Goal: Task Accomplishment & Management: Manage account settings

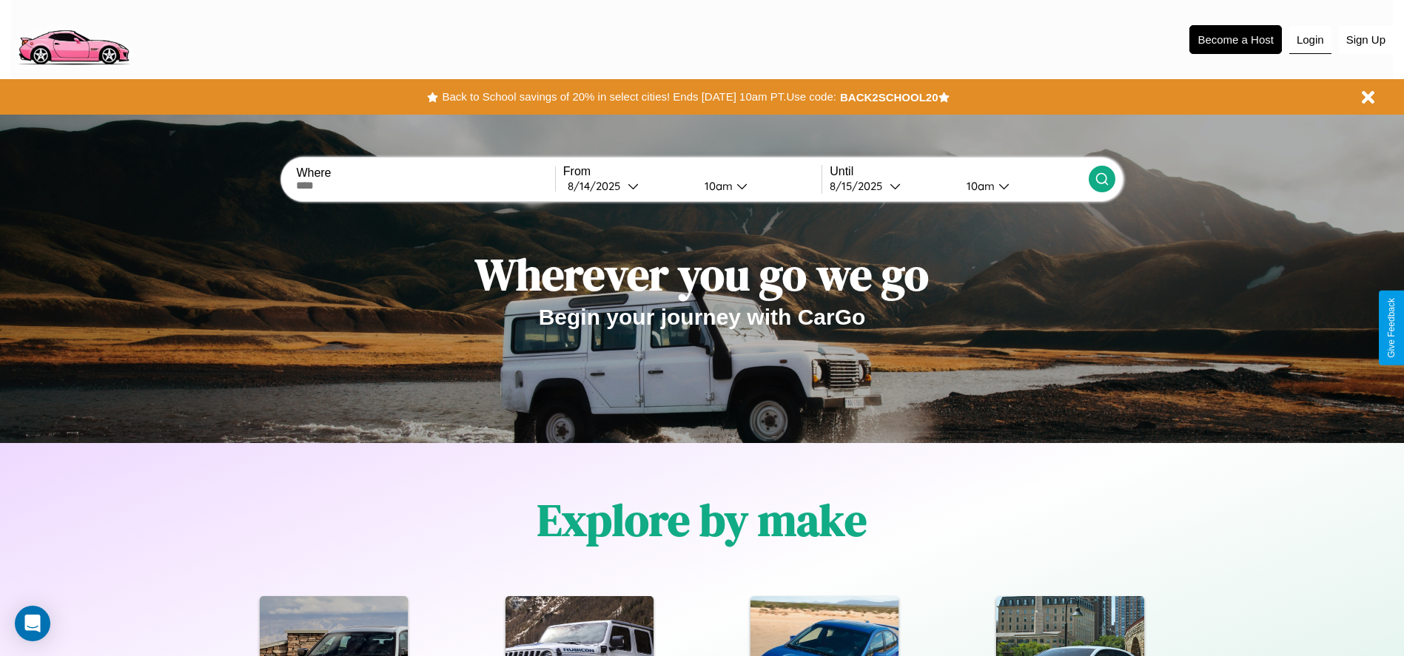
click at [1310, 39] on button "Login" at bounding box center [1310, 40] width 42 height 28
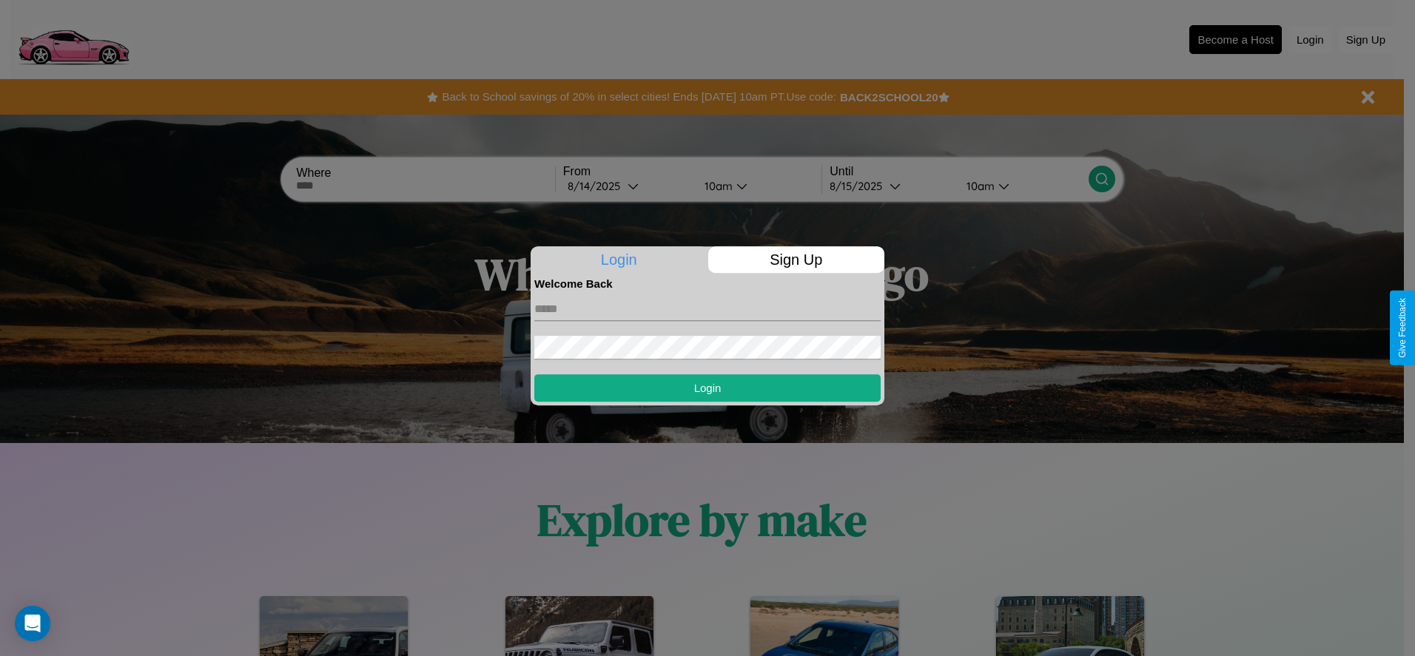
click at [707, 309] on input "text" at bounding box center [707, 309] width 346 height 24
type input "**********"
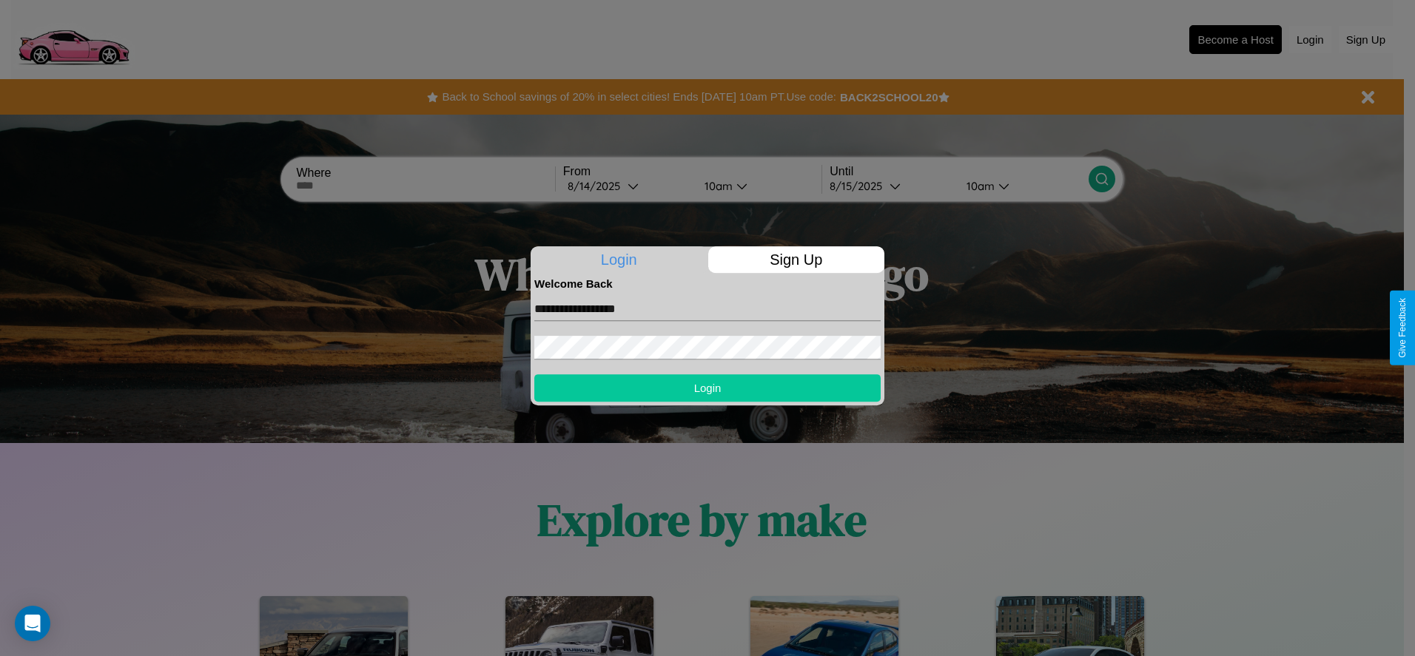
click at [707, 388] on button "Login" at bounding box center [707, 387] width 346 height 27
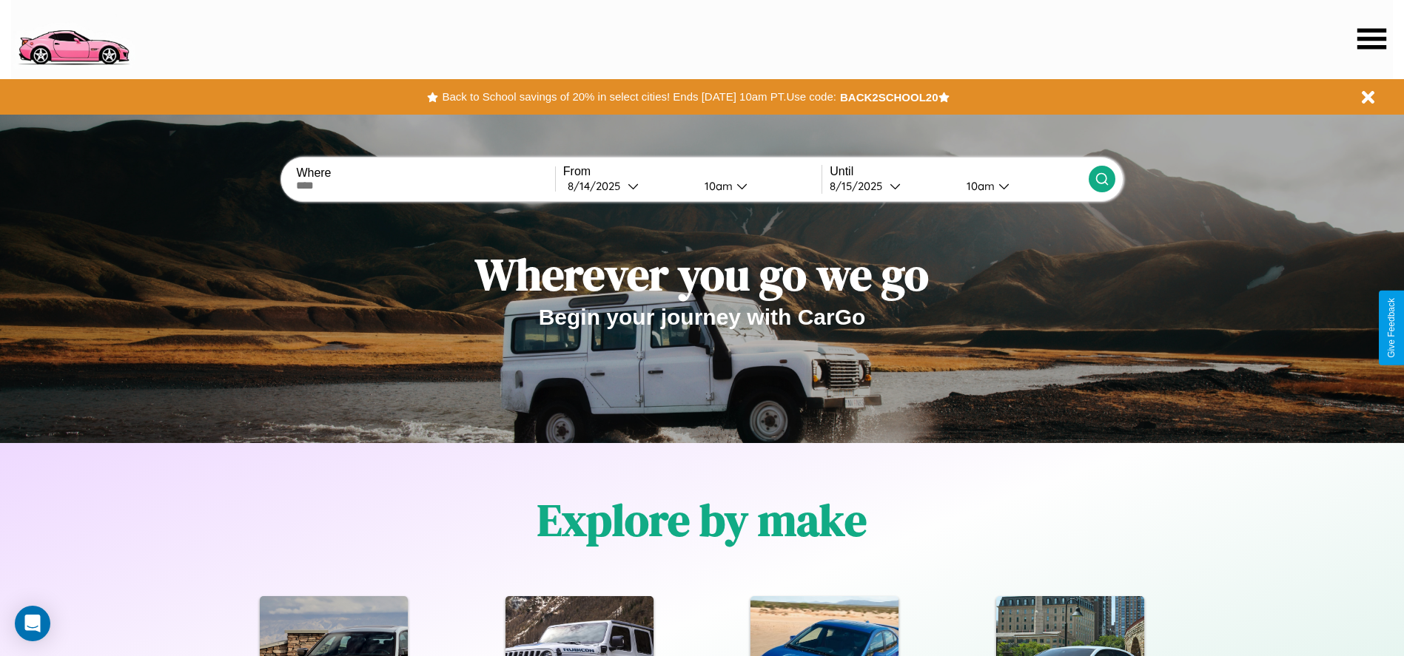
click at [1371, 38] on icon at bounding box center [1371, 38] width 29 height 21
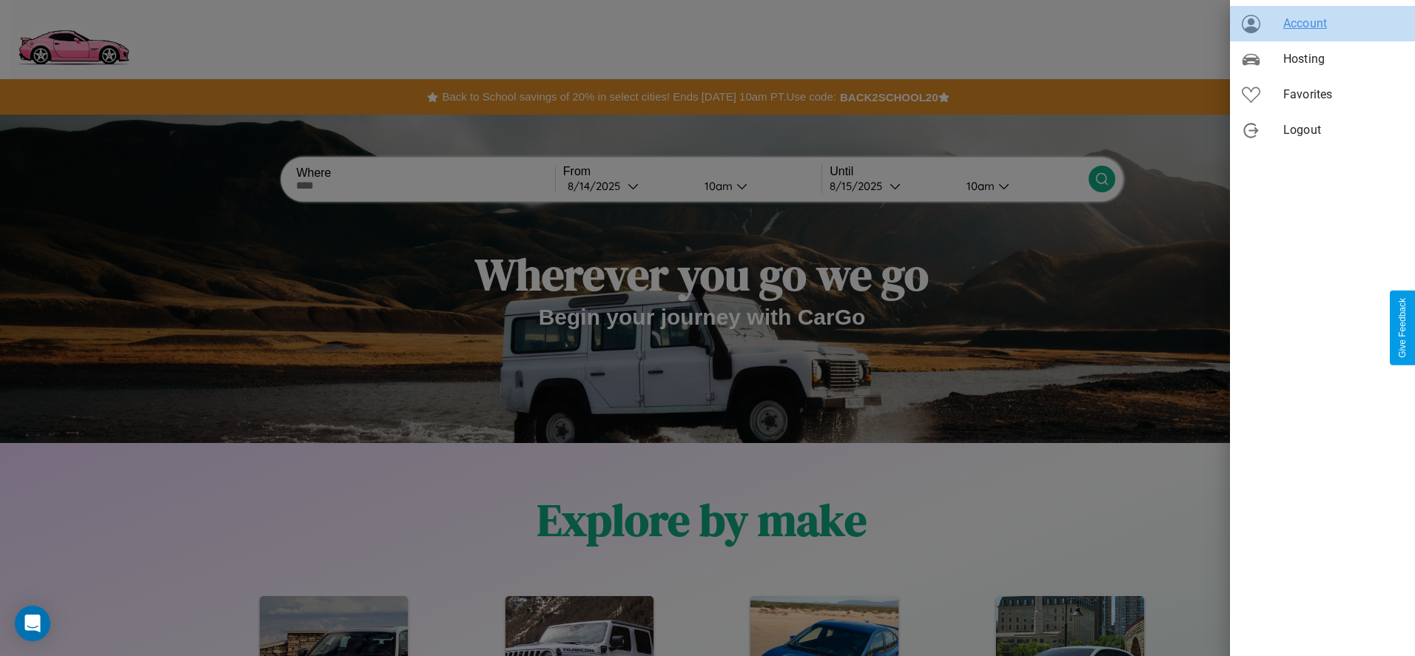
click at [1322, 24] on span "Account" at bounding box center [1343, 24] width 120 height 18
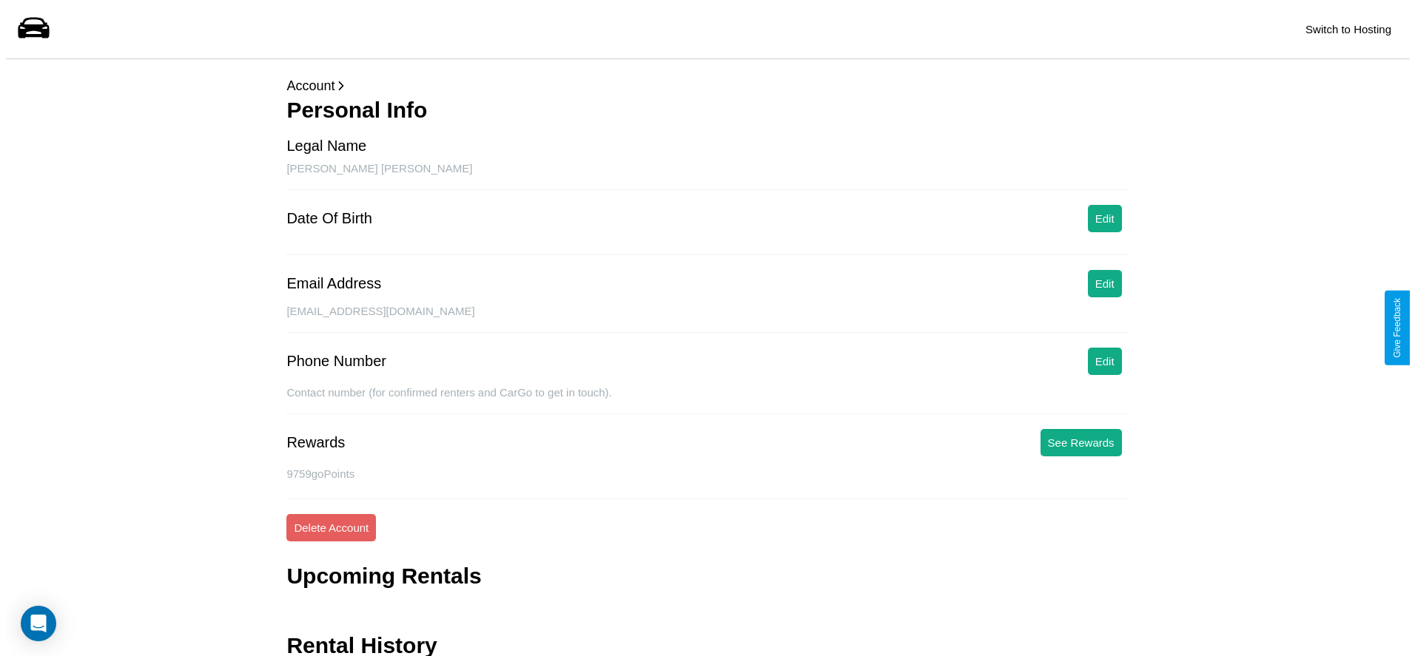
scroll to position [59, 0]
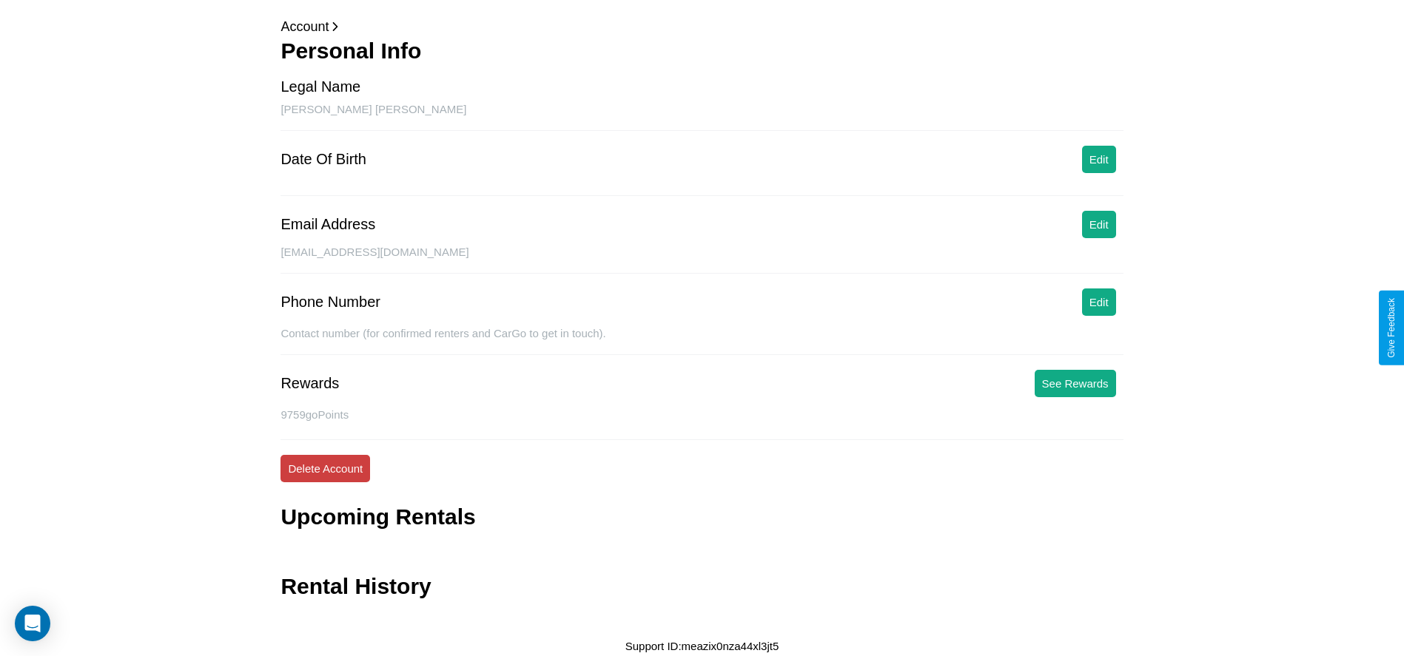
click at [325, 468] on button "Delete Account" at bounding box center [325, 468] width 90 height 27
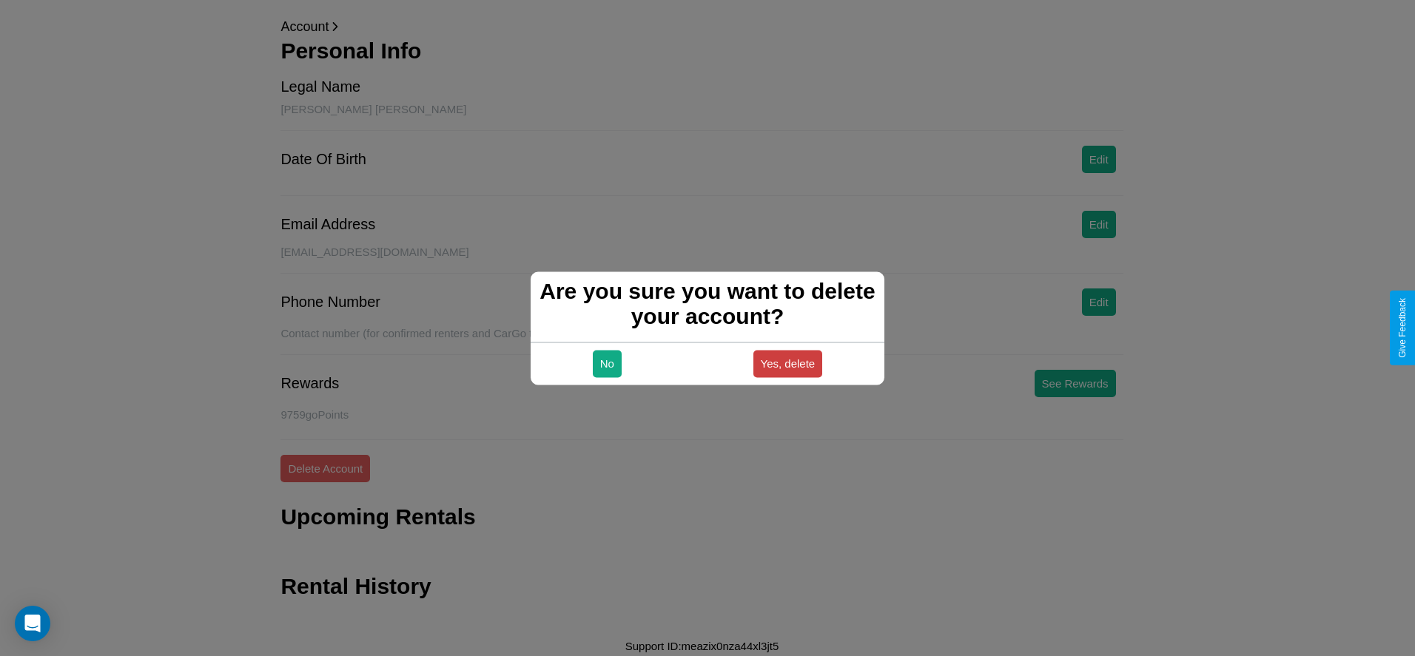
click at [787, 363] on button "Yes, delete" at bounding box center [788, 363] width 70 height 27
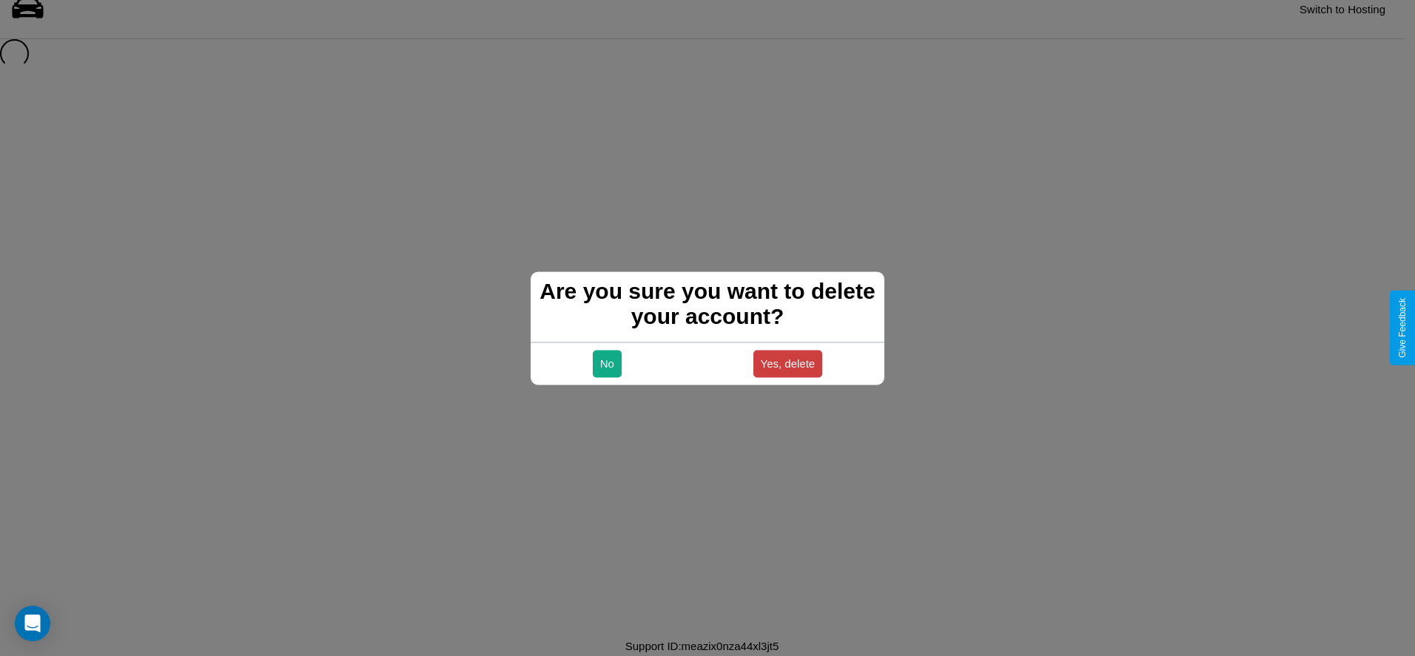
scroll to position [20, 0]
